Goal: Book appointment/travel/reservation

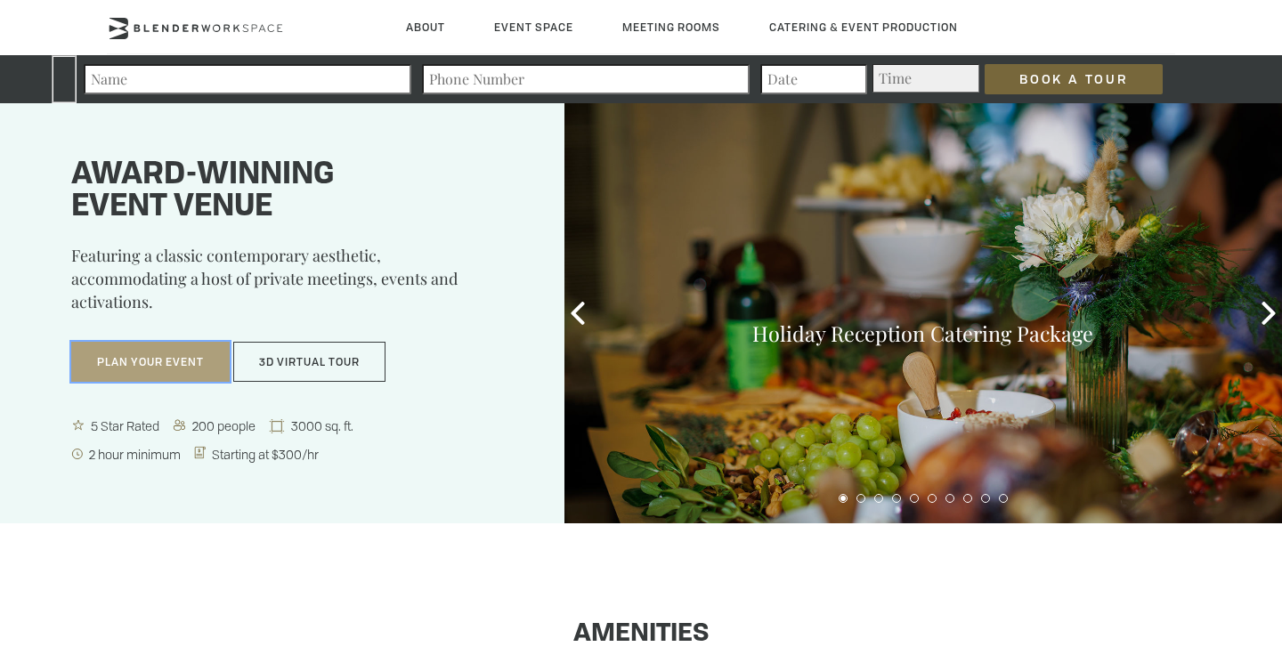
click at [178, 363] on button "Plan Your Event" at bounding box center [150, 362] width 158 height 41
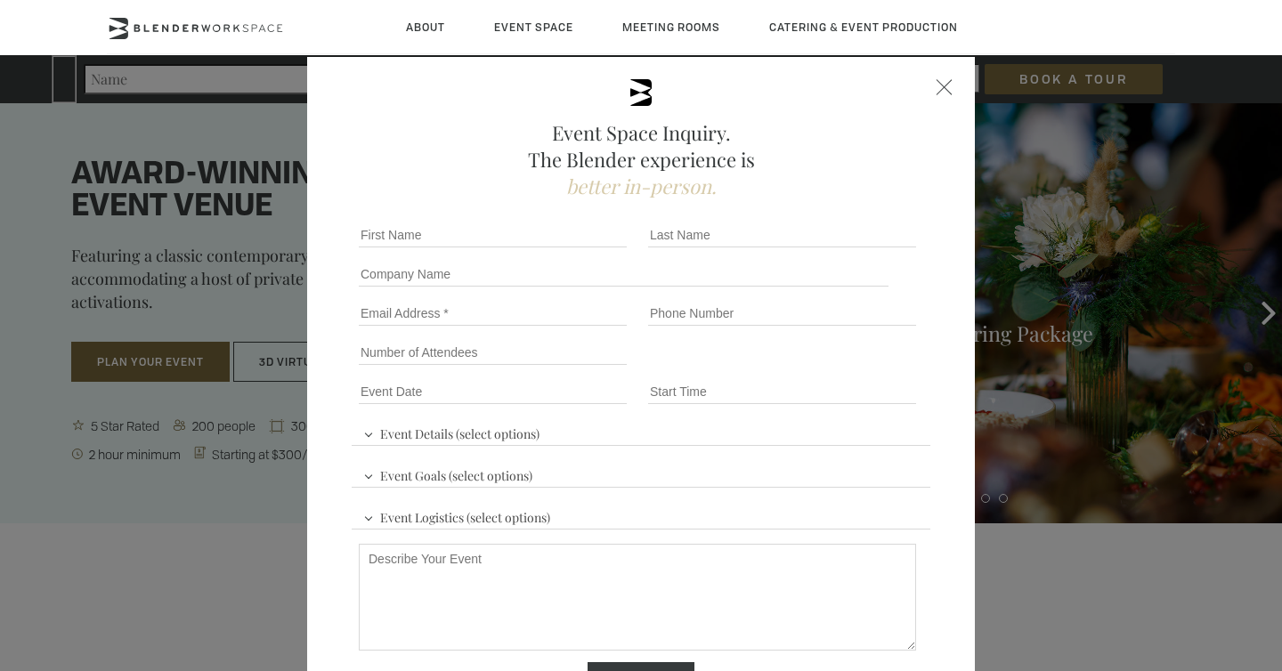
click at [139, 548] on div "Event Space Inquiry. The Blender experience is better in-person. Event Details …" at bounding box center [641, 335] width 1282 height 671
click at [945, 87] on span at bounding box center [945, 87] width 16 height 16
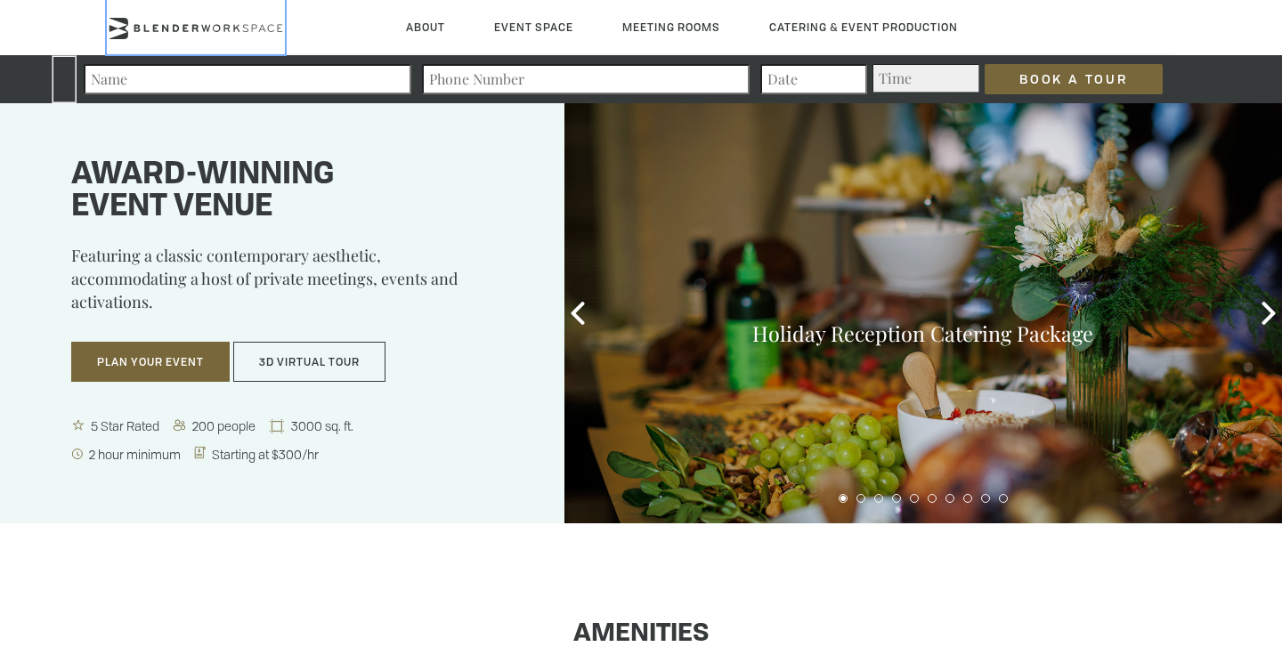
click at [209, 30] on icon at bounding box center [196, 28] width 178 height 21
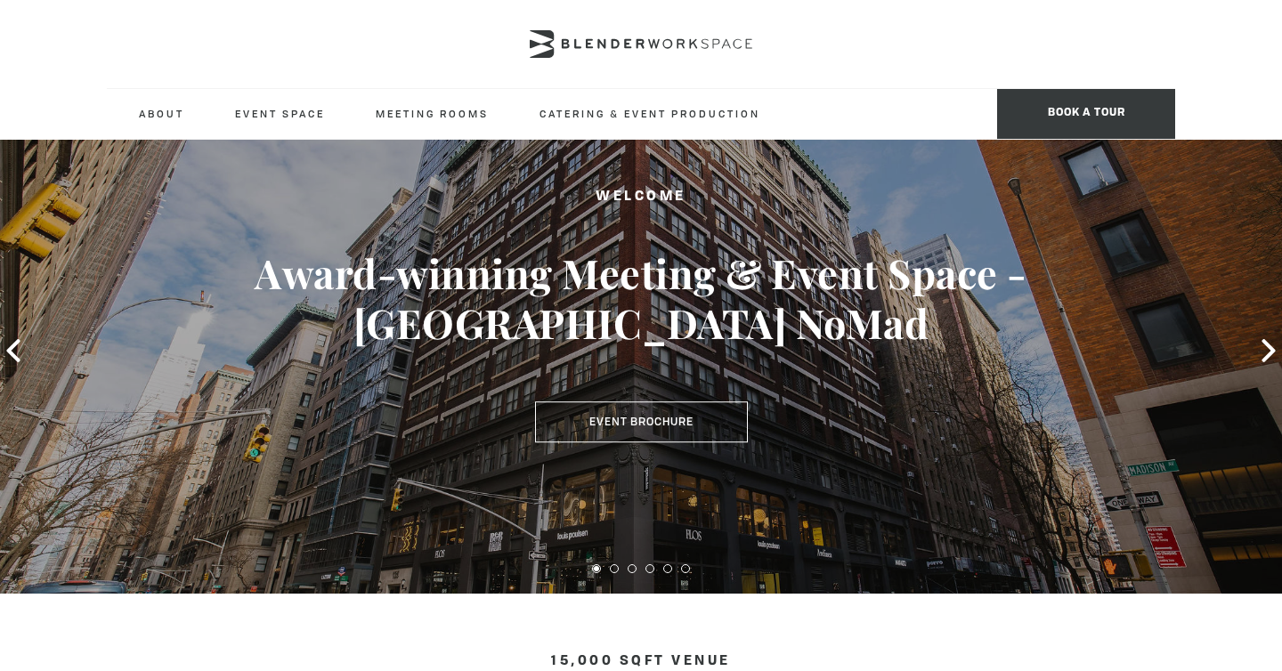
scroll to position [88, 0]
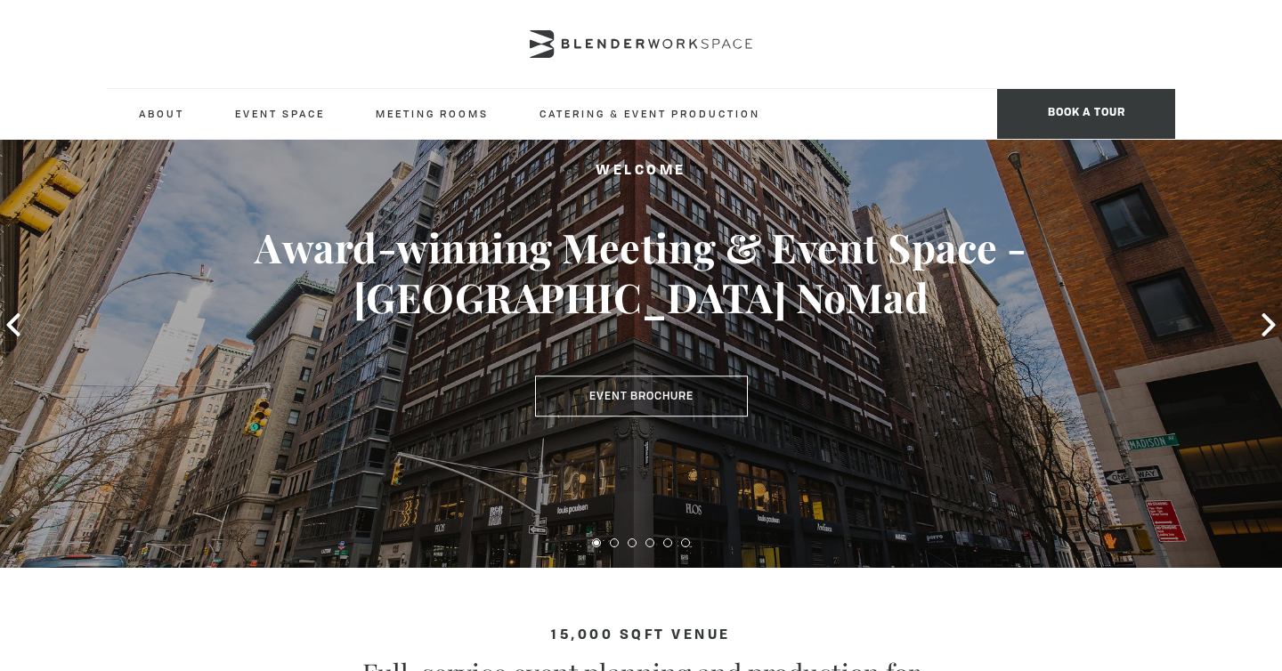
click at [1263, 310] on div "Welcome Award-winning Meeting & Event Space - Madison Ave NoMad Event Brochure" at bounding box center [641, 324] width 1282 height 487
click at [1272, 322] on icon at bounding box center [1268, 324] width 13 height 23
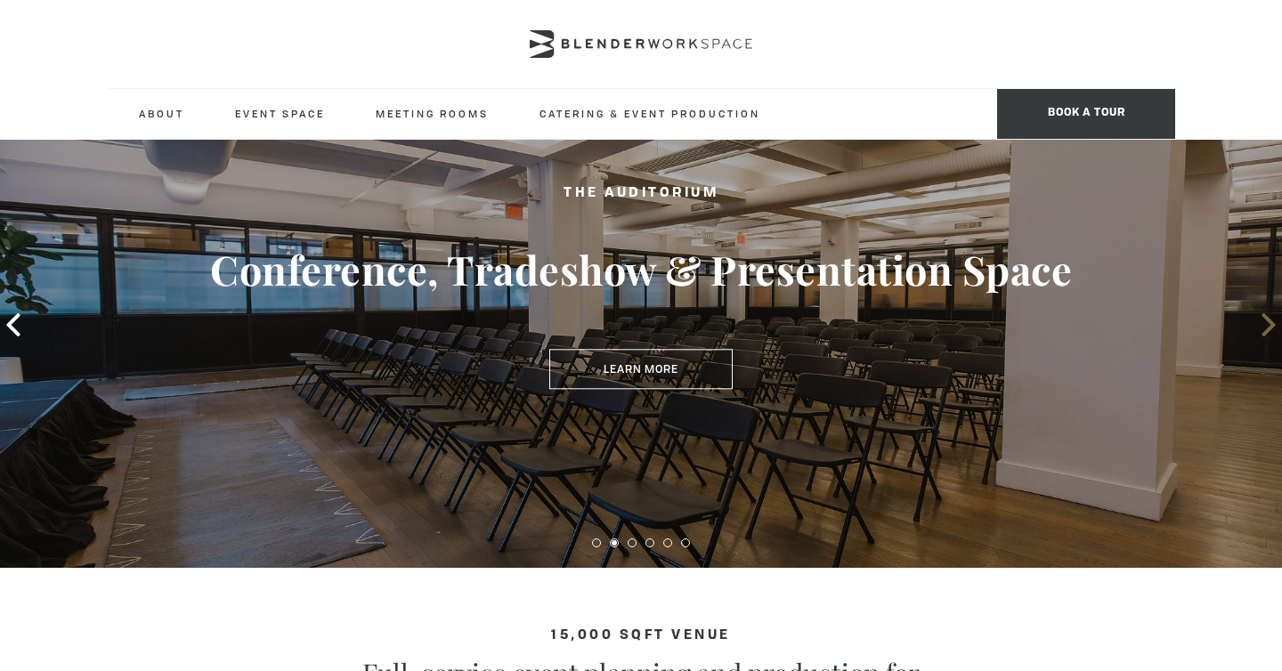
click at [1272, 322] on icon at bounding box center [1268, 324] width 13 height 23
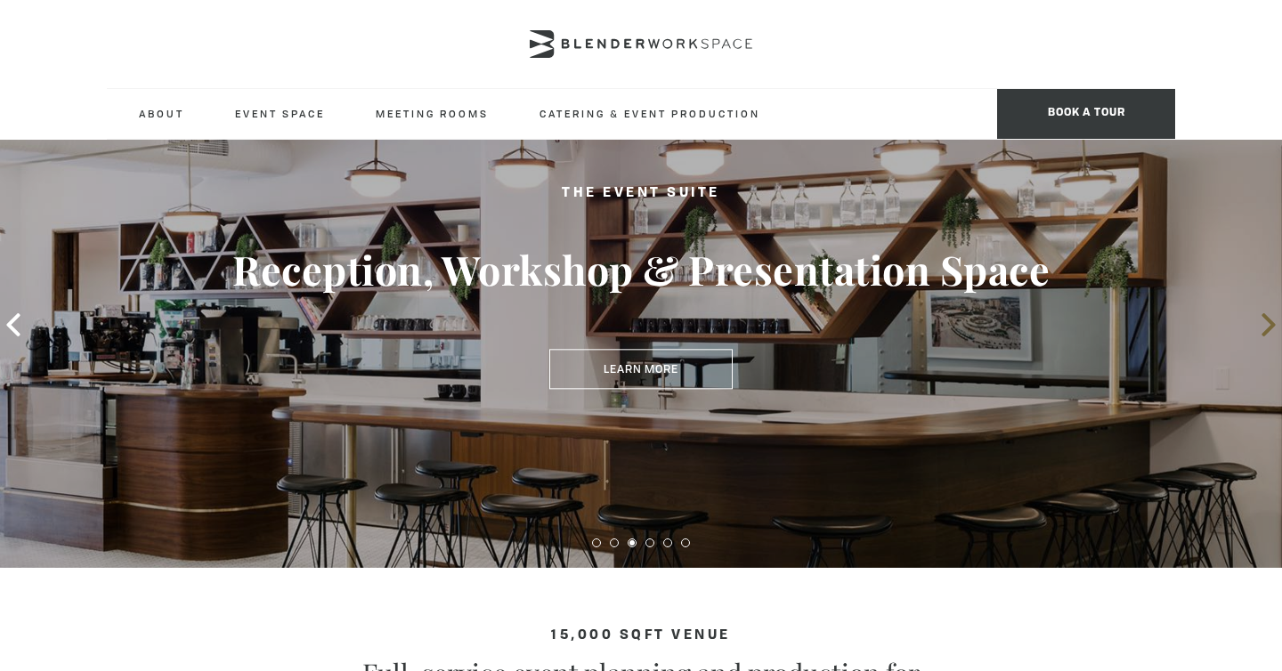
click at [1272, 322] on icon at bounding box center [1268, 324] width 13 height 23
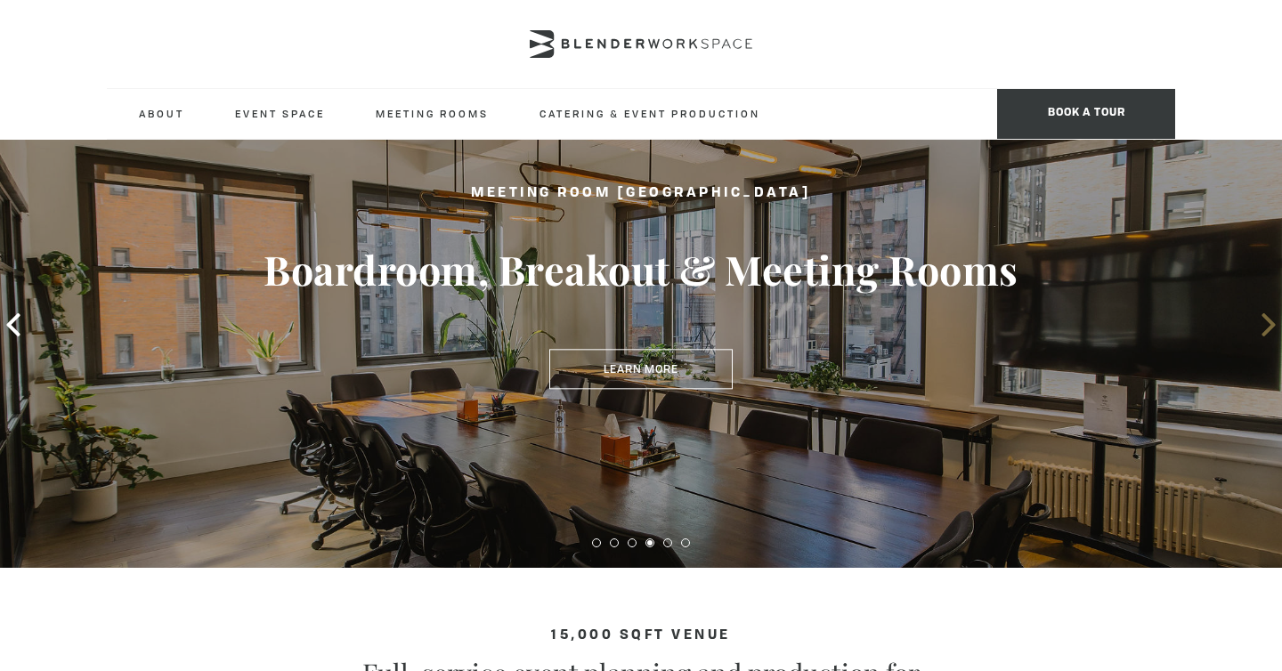
click at [1272, 322] on icon at bounding box center [1268, 324] width 13 height 23
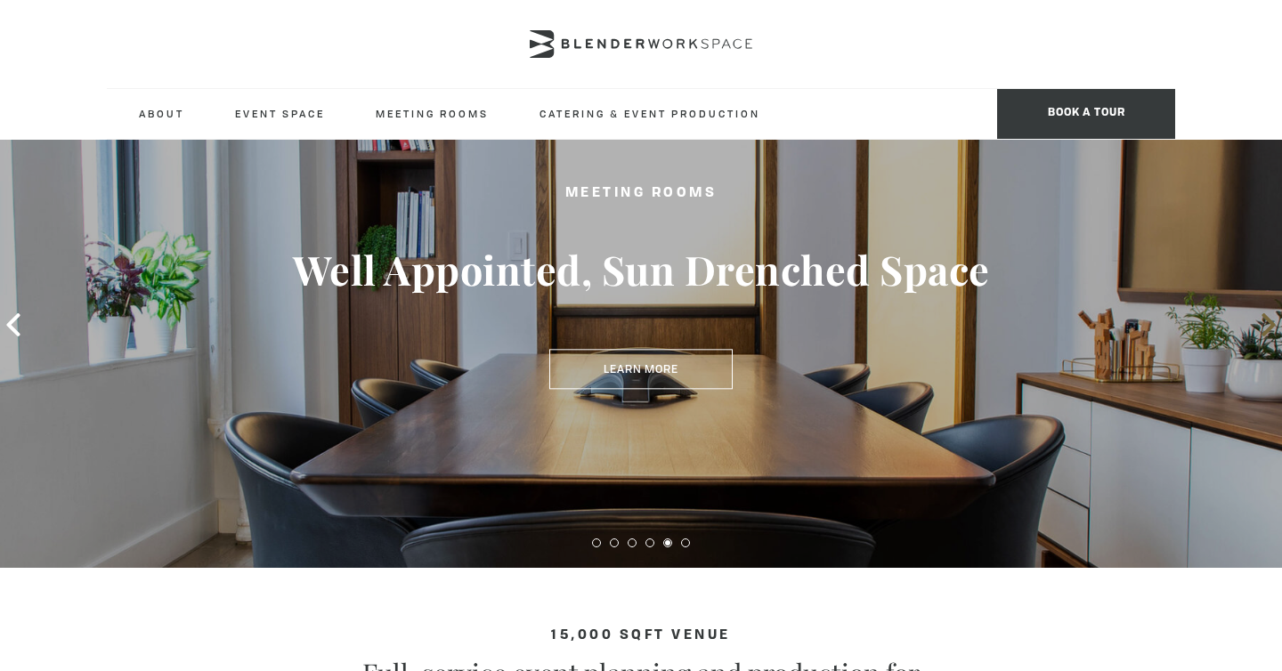
click at [1272, 322] on icon at bounding box center [1268, 324] width 13 height 23
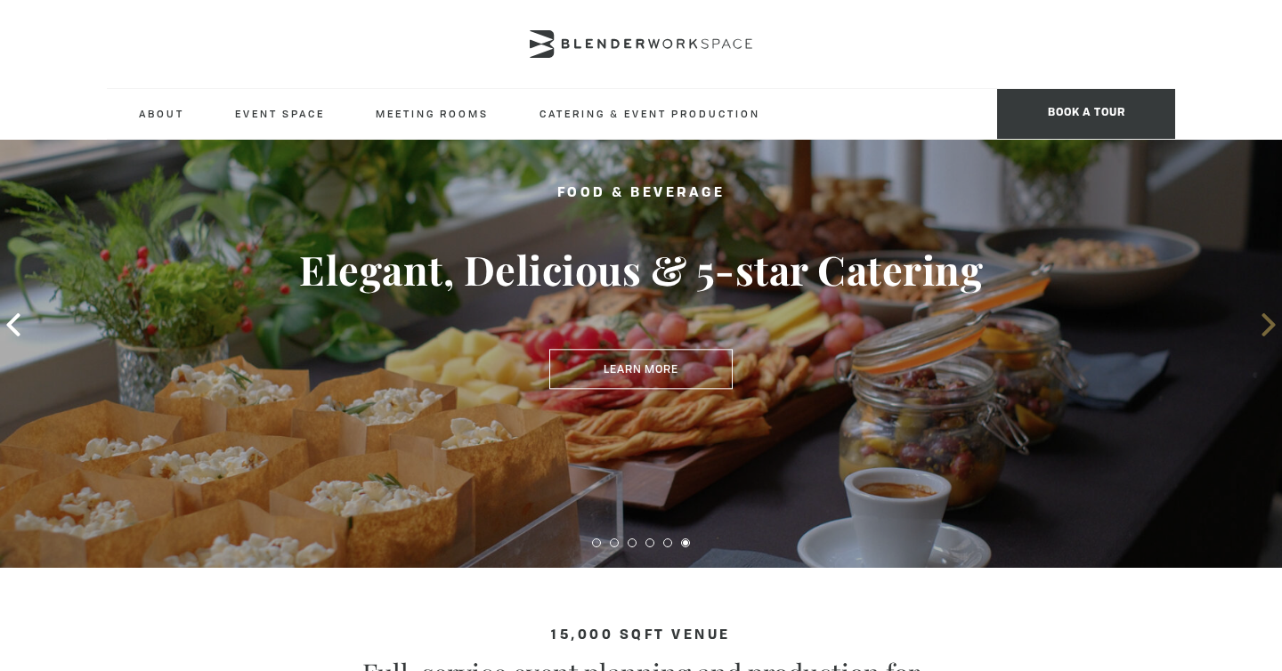
click at [1272, 322] on icon at bounding box center [1268, 324] width 13 height 23
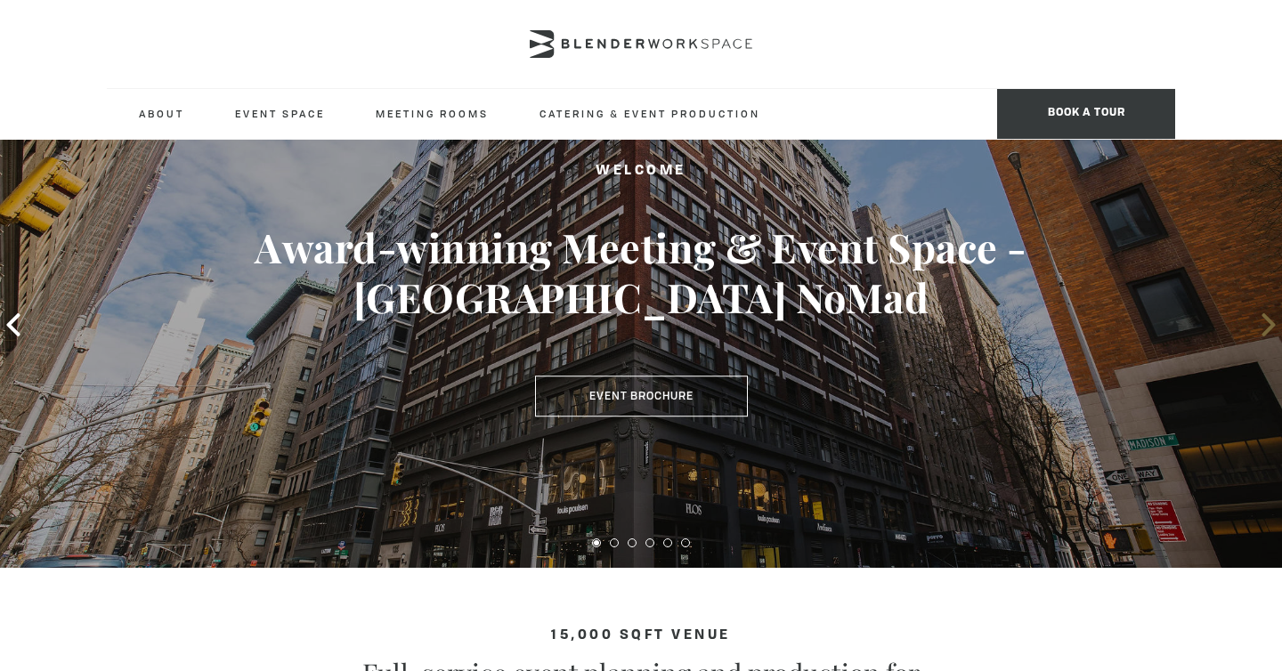
click at [1272, 322] on icon at bounding box center [1268, 324] width 13 height 23
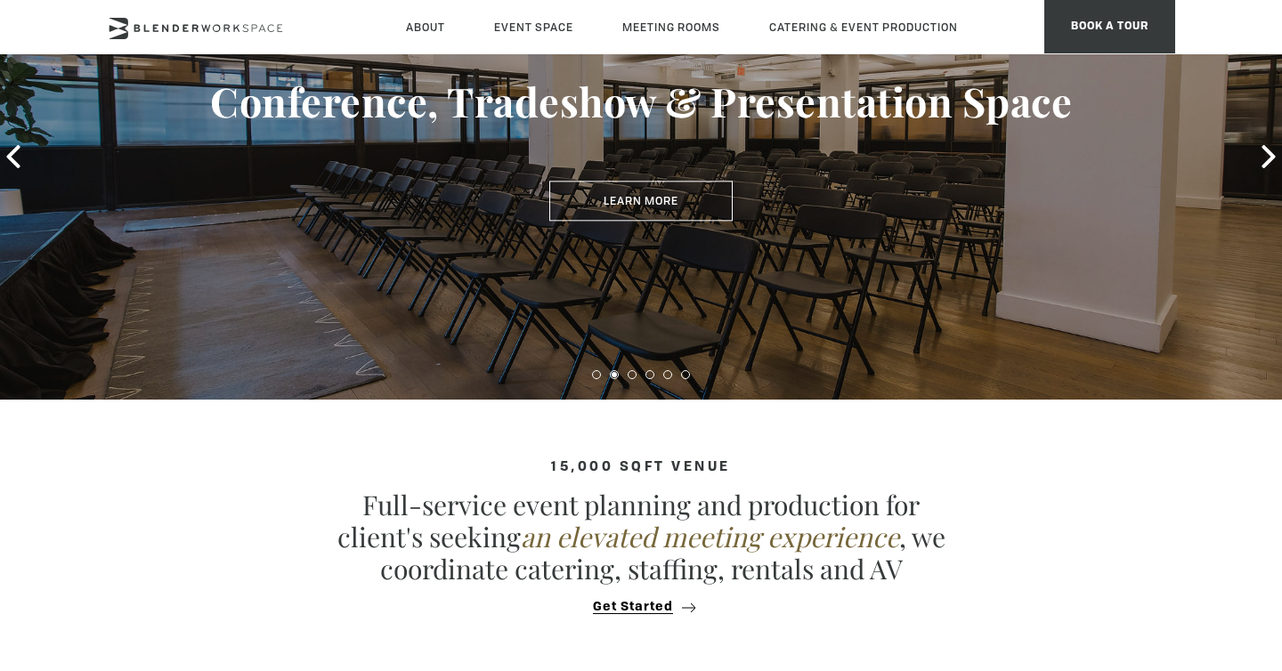
scroll to position [0, 0]
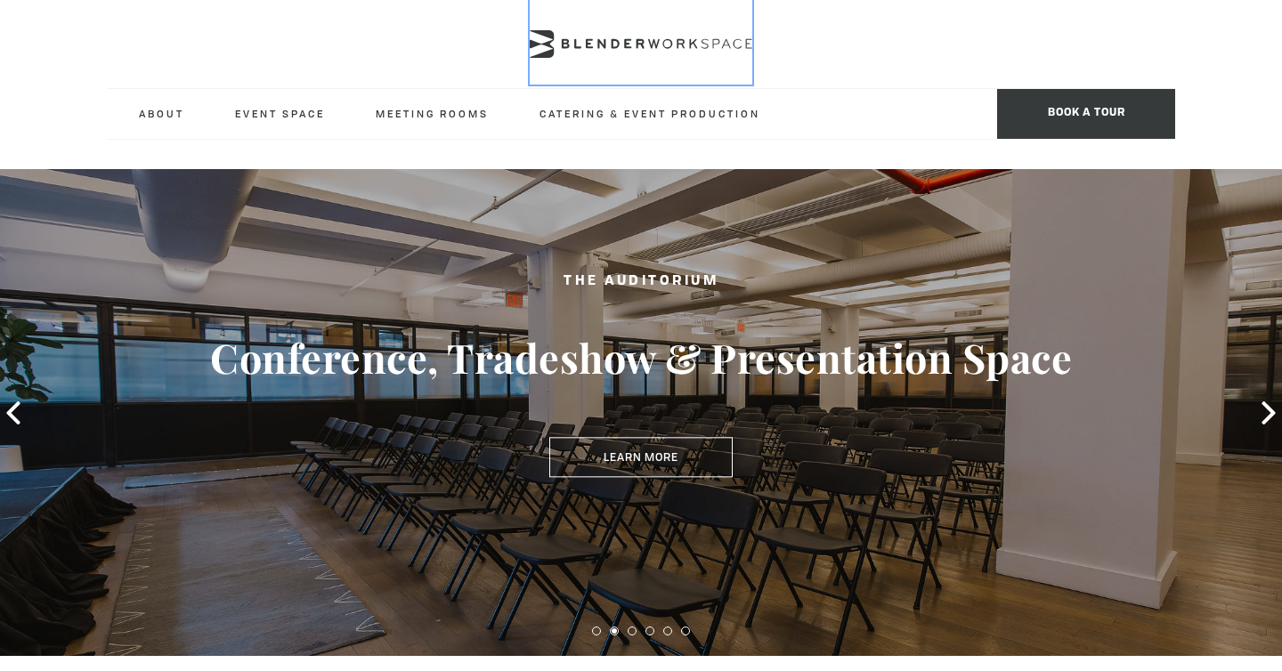
click at [625, 45] on icon at bounding box center [627, 44] width 7 height 10
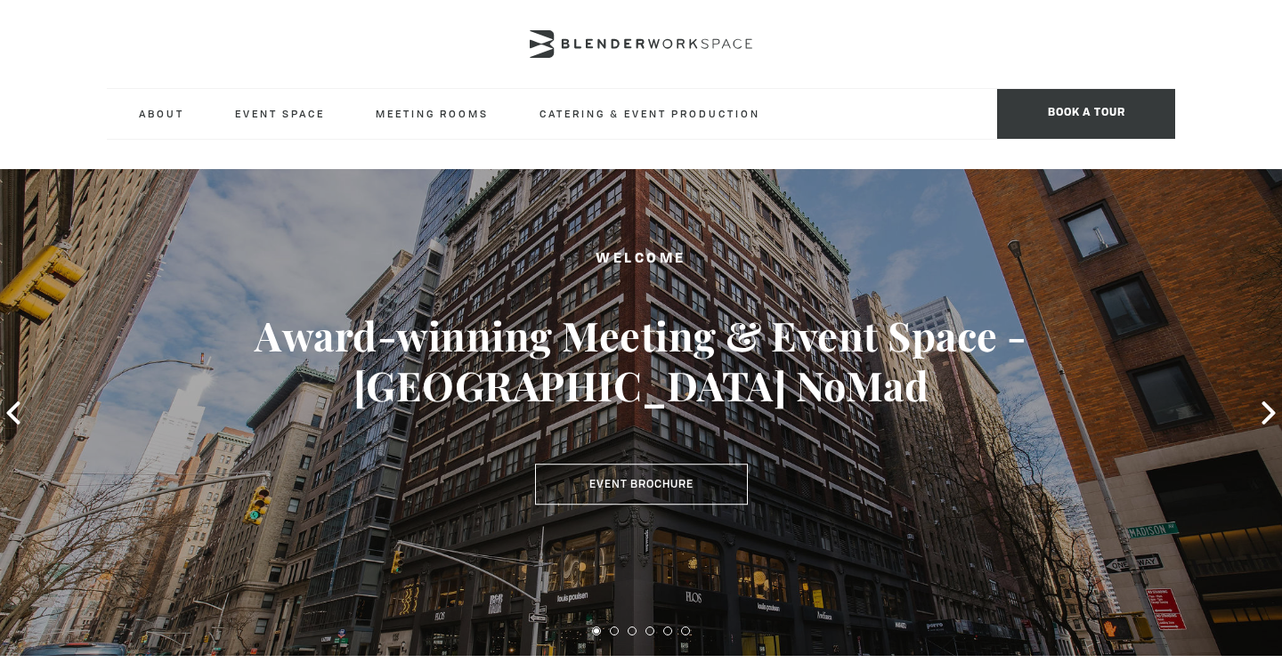
type div "2025-10-13"
